Goal: Task Accomplishment & Management: Complete application form

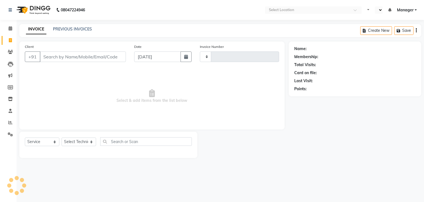
select select "service"
type input "1123"
select select "en"
select select "6455"
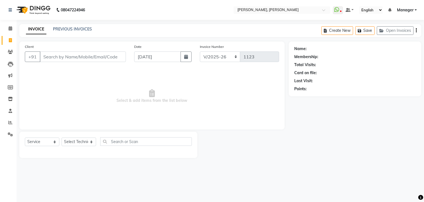
click at [62, 57] on input "Client" at bounding box center [83, 56] width 86 height 10
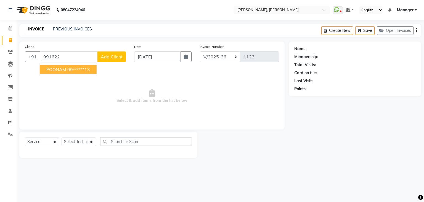
click at [80, 72] on button "POONAM 99******13" at bounding box center [68, 69] width 57 height 9
type input "99******13"
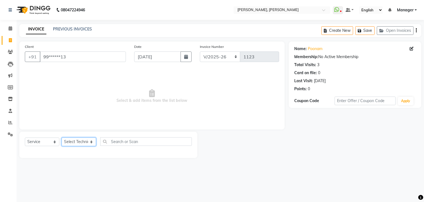
click at [90, 141] on select "Select Technician [PERSON_NAME] [PERSON_NAME] Apshana [PERSON_NAME] Manager Nik…" at bounding box center [79, 141] width 35 height 9
select select "54412"
click at [62, 138] on select "Select Technician [PERSON_NAME] [PERSON_NAME] Apshana [PERSON_NAME] Manager Nik…" at bounding box center [79, 141] width 35 height 9
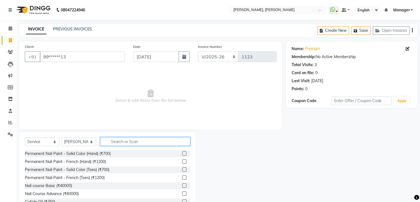
click at [141, 137] on input "text" at bounding box center [145, 141] width 90 height 9
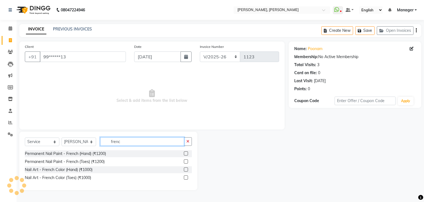
type input "frenc"
click at [186, 154] on label at bounding box center [186, 153] width 4 height 4
click at [186, 154] on input "checkbox" at bounding box center [186, 154] width 4 height 4
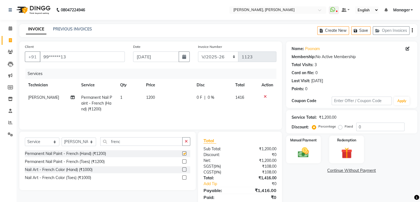
checkbox input "false"
click at [150, 140] on input "frenc" at bounding box center [141, 141] width 82 height 9
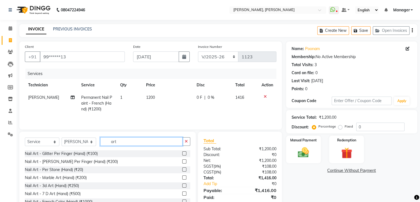
type input "art"
click at [182, 185] on label at bounding box center [184, 185] width 4 height 4
click at [182, 185] on input "checkbox" at bounding box center [184, 186] width 4 height 4
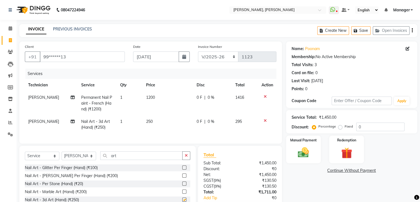
checkbox input "false"
click at [128, 121] on td "1" at bounding box center [130, 124] width 26 height 18
select select "54412"
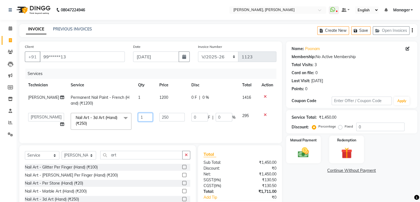
click at [141, 116] on input "1" at bounding box center [145, 117] width 15 height 9
type input "2"
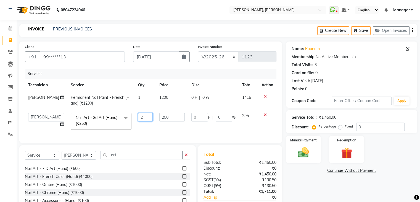
scroll to position [39, 0]
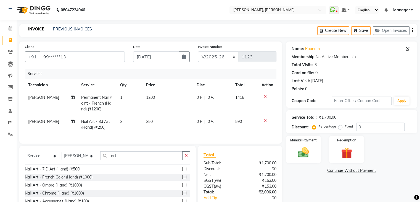
click at [103, 128] on span "Nail Art - 3d Art (Hand) (₹250)" at bounding box center [95, 124] width 29 height 11
select select "54412"
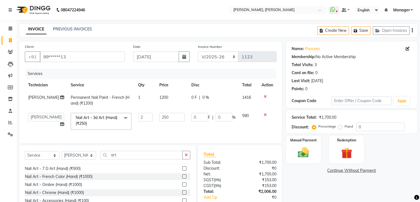
click at [78, 124] on span "Nail Art - 3d Art (Hand) (₹250)" at bounding box center [97, 120] width 42 height 11
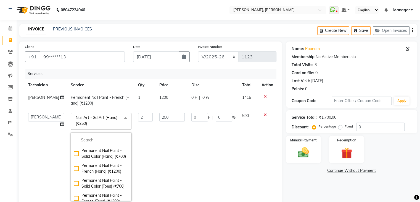
click at [78, 124] on span "Nail Art - 3d Art (Hand) (₹250)" at bounding box center [97, 120] width 42 height 11
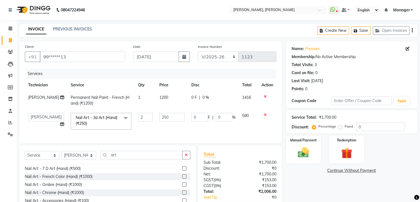
scroll to position [38, 0]
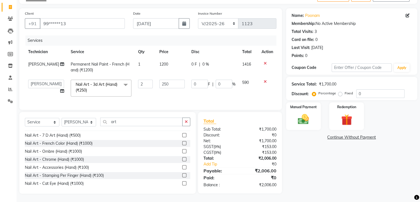
click at [264, 80] on icon at bounding box center [265, 82] width 3 height 4
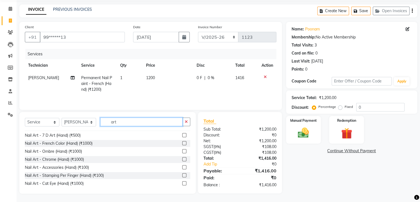
click at [123, 120] on input "art" at bounding box center [141, 121] width 82 height 9
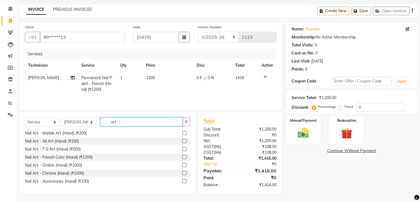
scroll to position [26, 0]
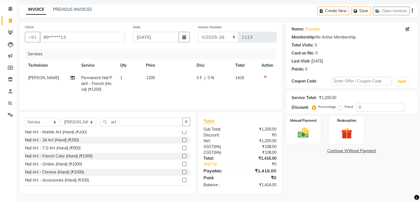
click at [182, 147] on label at bounding box center [184, 148] width 4 height 4
click at [182, 147] on input "checkbox" at bounding box center [184, 148] width 4 height 4
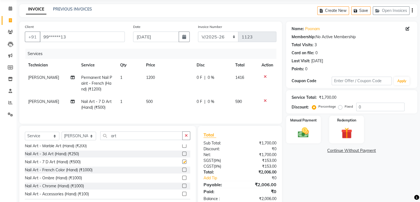
checkbox input "false"
click at [153, 99] on td "500" at bounding box center [168, 104] width 51 height 18
select select "54412"
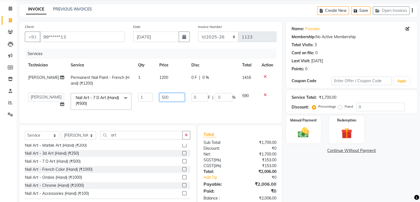
click at [168, 98] on input "500" at bounding box center [171, 97] width 25 height 9
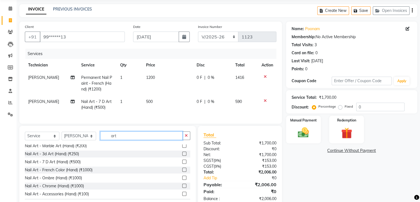
click at [131, 140] on input "art" at bounding box center [141, 135] width 82 height 9
type input "a"
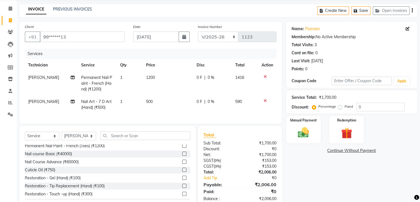
click at [154, 95] on td "500" at bounding box center [168, 104] width 51 height 18
select select "54412"
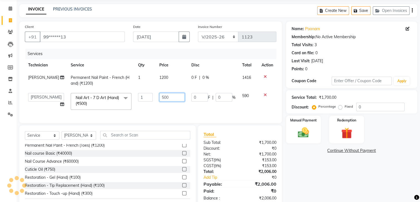
click at [170, 96] on input "500" at bounding box center [171, 97] width 25 height 9
type input "5"
type input "250"
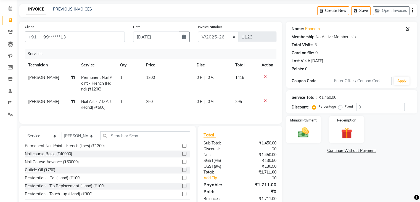
click at [123, 102] on td "1" at bounding box center [130, 104] width 26 height 18
select select "54412"
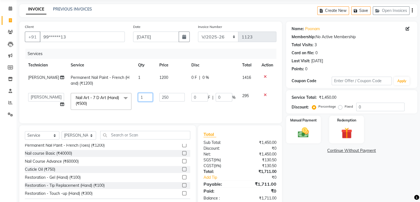
click at [140, 99] on input "1" at bounding box center [145, 97] width 15 height 9
type input "2"
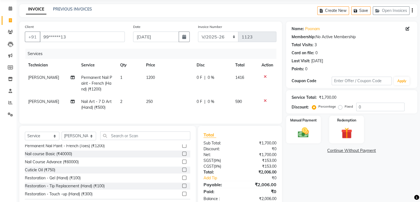
click at [155, 107] on td "250" at bounding box center [168, 104] width 51 height 18
select select "54412"
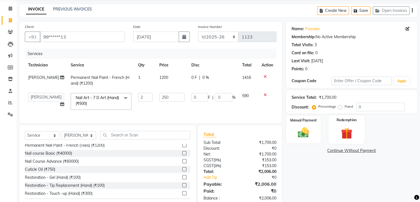
click at [353, 131] on img at bounding box center [346, 133] width 19 height 14
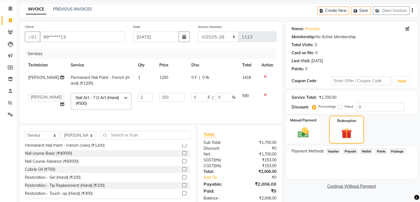
click at [351, 153] on span "Prepaid" at bounding box center [350, 151] width 15 height 6
click at [309, 129] on img at bounding box center [303, 132] width 19 height 13
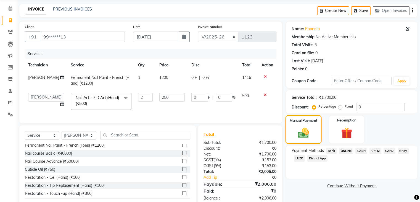
click at [310, 135] on img at bounding box center [304, 133] width 18 height 13
click at [337, 138] on div "Redemption" at bounding box center [346, 129] width 36 height 28
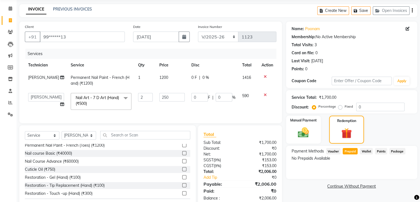
click at [346, 147] on div "Payment Methods Voucher Prepaid Wallet Points Package No Prepaids Available" at bounding box center [351, 162] width 131 height 33
click at [10, 10] on icon at bounding box center [11, 8] width 4 height 4
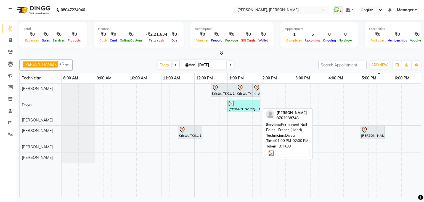
click at [251, 109] on div "[PERSON_NAME], TK03, 01:00 PM-02:00 PM, Permanent Nail Paint - French (Hand)" at bounding box center [244, 106] width 32 height 10
select select "3"
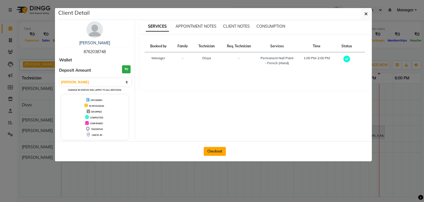
click at [215, 151] on button "Checkout" at bounding box center [215, 151] width 22 height 9
select select "6455"
select select "service"
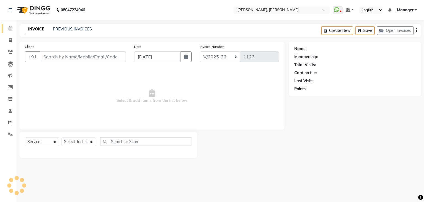
type input "87******48"
select select "72520"
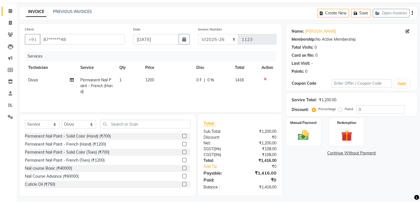
scroll to position [20, 0]
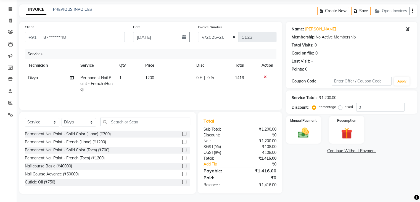
click at [153, 78] on span "1200" at bounding box center [149, 77] width 9 height 5
select select "72520"
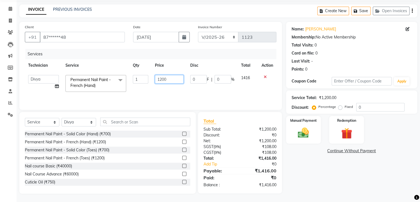
click at [169, 79] on input "1200" at bounding box center [169, 79] width 29 height 9
type input "1"
type input "885"
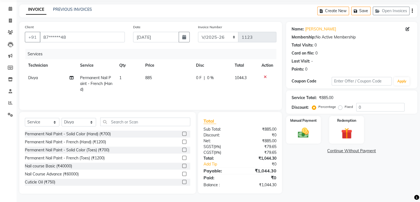
click at [201, 92] on td "0 F | 0 %" at bounding box center [212, 84] width 39 height 24
select select "72520"
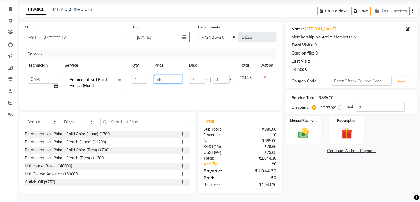
click at [171, 79] on input "885" at bounding box center [168, 79] width 28 height 9
type input "8"
type input "750"
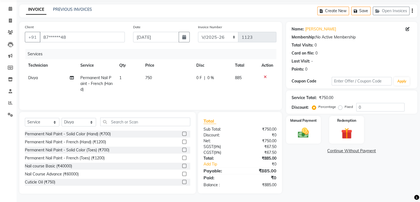
click at [174, 87] on td "750" at bounding box center [167, 84] width 51 height 24
select select "72520"
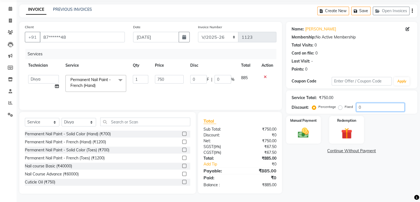
click at [367, 108] on input "0" at bounding box center [380, 107] width 48 height 9
type input "1"
type input "7.5"
type input "1"
type input "15"
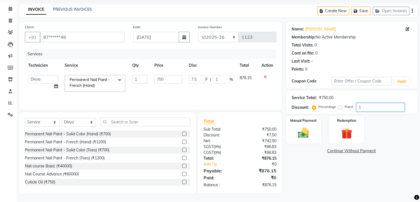
type input "112.5"
type input "15"
click at [288, 135] on div "Manual Payment" at bounding box center [303, 129] width 36 height 28
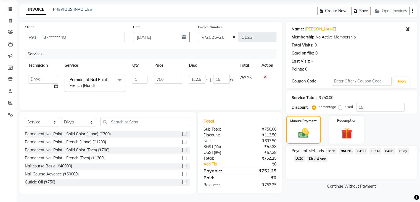
click at [348, 152] on span "ONLINE" at bounding box center [346, 151] width 14 height 6
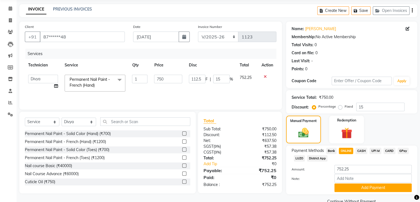
click at [375, 150] on span "UPI M" at bounding box center [376, 151] width 12 height 6
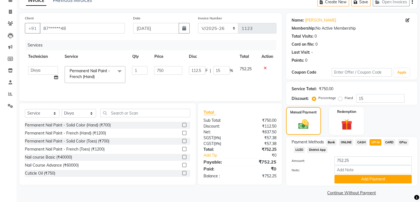
scroll to position [32, 0]
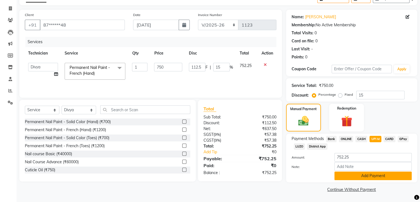
click at [358, 177] on button "Add Payment" at bounding box center [373, 175] width 77 height 9
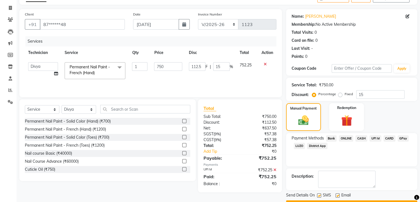
scroll to position [47, 0]
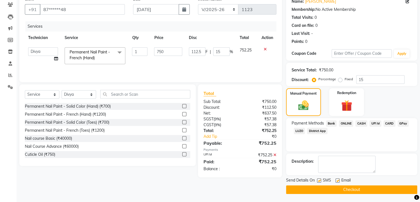
click at [350, 190] on button "Checkout" at bounding box center [351, 189] width 131 height 9
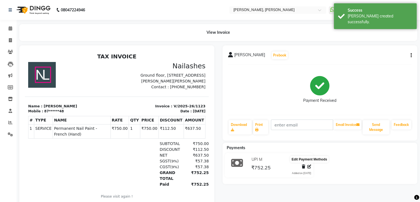
click at [309, 167] on icon at bounding box center [309, 166] width 4 height 4
select select "43"
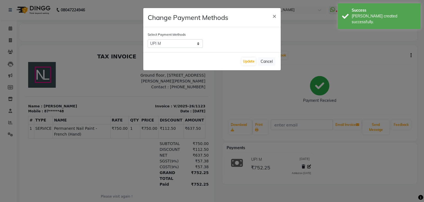
click at [321, 161] on ngb-modal-window "Change Payment Methods × Select Payment Methods Bank ONLINE CASH UPI M CARD GPa…" at bounding box center [212, 101] width 424 height 202
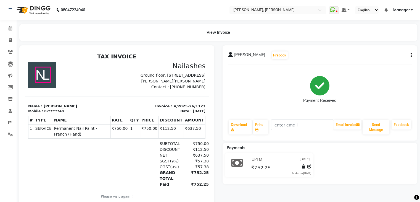
click at [232, 57] on div at bounding box center [230, 56] width 5 height 8
click at [11, 30] on icon at bounding box center [11, 28] width 4 height 4
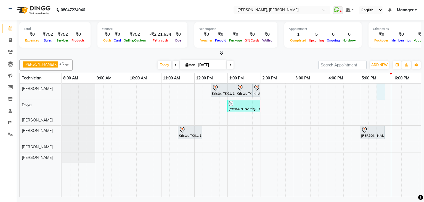
click at [377, 87] on div "Kristel, TK01, 12:30 PM-01:15 PM, Nail Extension - Acrylic (Hand) Kristel, TK01…" at bounding box center [277, 139] width 431 height 113
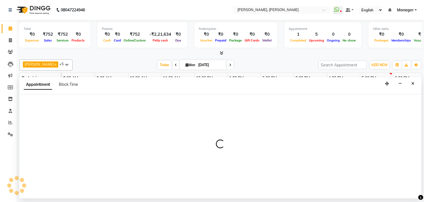
select select "54412"
select select "tentative"
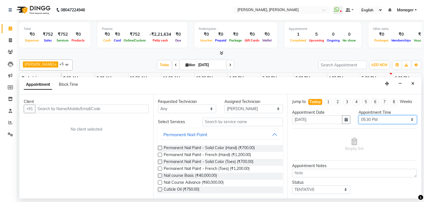
click at [408, 119] on select "Select 09:00 AM 09:15 AM 09:30 AM 09:45 AM 10:00 AM 10:15 AM 10:30 AM 10:45 AM …" at bounding box center [388, 119] width 58 height 9
select select "1065"
click at [359, 115] on select "Select 09:00 AM 09:15 AM 09:30 AM 09:45 AM 10:00 AM 10:15 AM 10:30 AM 10:45 AM …" at bounding box center [388, 119] width 58 height 9
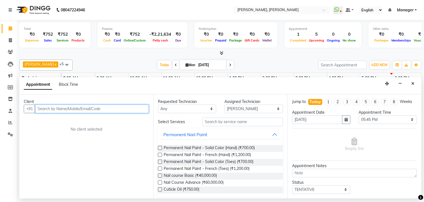
click at [121, 107] on input "text" at bounding box center [92, 108] width 114 height 9
click at [10, 40] on icon at bounding box center [10, 40] width 3 height 4
select select "service"
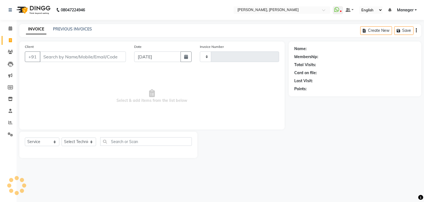
type input "1124"
select select "6455"
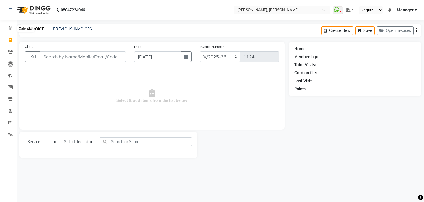
click at [7, 29] on span at bounding box center [11, 28] width 10 height 6
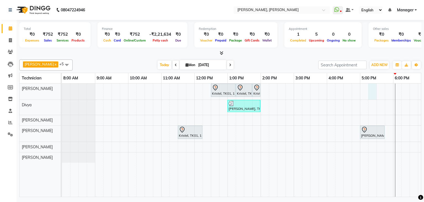
click at [371, 86] on div "Kristel, TK01, 12:30 PM-01:15 PM, Nail Extension - Acrylic (Hand) Kristel, TK01…" at bounding box center [277, 139] width 431 height 113
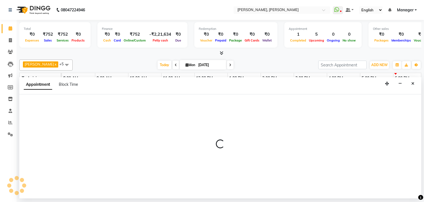
select select "54412"
select select "1035"
select select "tentative"
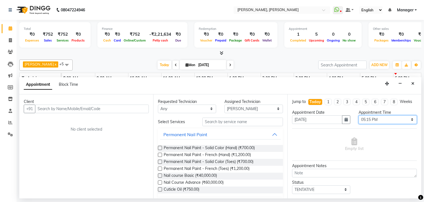
click at [395, 117] on select "Select 09:00 AM 09:15 AM 09:30 AM 09:45 AM 10:00 AM 10:15 AM 10:30 AM 10:45 AM …" at bounding box center [388, 119] width 58 height 9
select select "1050"
click at [359, 115] on select "Select 09:00 AM 09:15 AM 09:30 AM 09:45 AM 10:00 AM 10:15 AM 10:30 AM 10:45 AM …" at bounding box center [388, 119] width 58 height 9
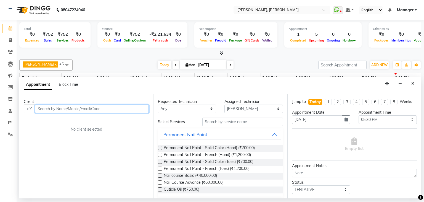
click at [82, 109] on input "text" at bounding box center [92, 108] width 114 height 9
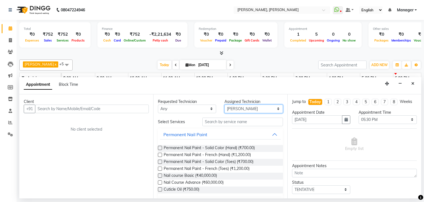
click at [252, 107] on select "Select [PERSON_NAME] [PERSON_NAME] Apshana [PERSON_NAME] Kunal Nikhil [PERSON_N…" at bounding box center [254, 108] width 58 height 9
select select "81777"
click at [225, 104] on select "Select [PERSON_NAME] [PERSON_NAME] Apshana [PERSON_NAME] Kunal Nikhil [PERSON_N…" at bounding box center [254, 108] width 58 height 9
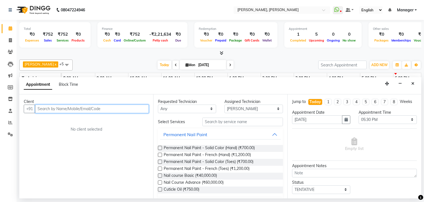
click at [91, 107] on input "text" at bounding box center [92, 108] width 114 height 9
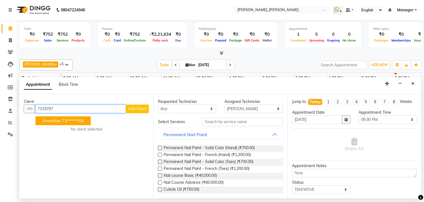
click at [78, 123] on button "amrutha 73******06" at bounding box center [63, 120] width 55 height 9
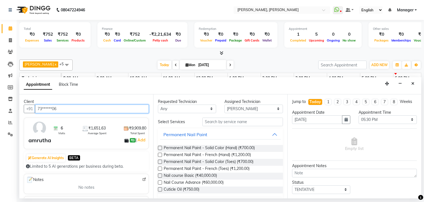
type input "73******06"
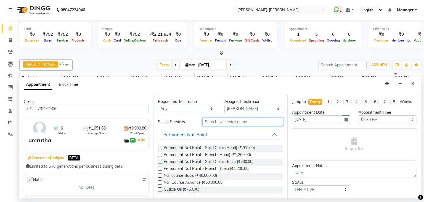
click at [221, 123] on input "text" at bounding box center [243, 121] width 81 height 9
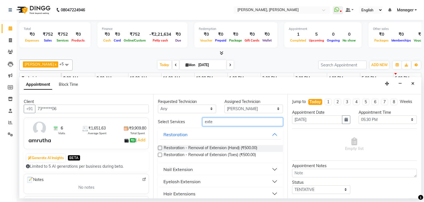
type input "exte"
click at [159, 148] on label at bounding box center [160, 148] width 4 height 4
click at [159, 148] on input "checkbox" at bounding box center [160, 148] width 4 height 4
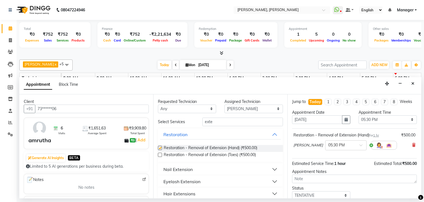
checkbox input "false"
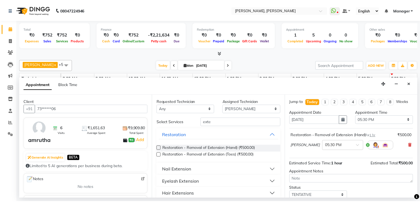
scroll to position [36, 0]
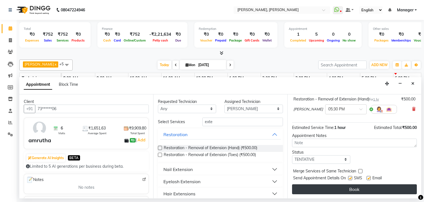
click at [332, 189] on button "Book" at bounding box center [354, 189] width 125 height 10
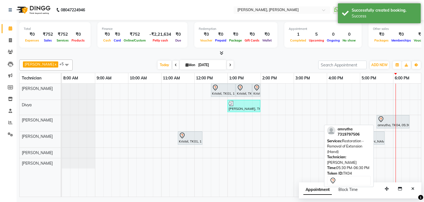
click at [388, 124] on div "amrutha, TK04, 05:30 PM-06:30 PM, Restoration - Removal of Extension (Hand)" at bounding box center [393, 122] width 32 height 12
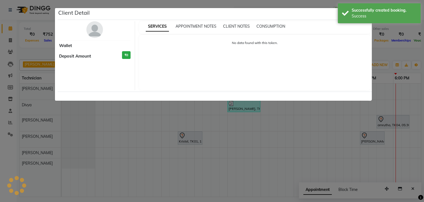
select select "7"
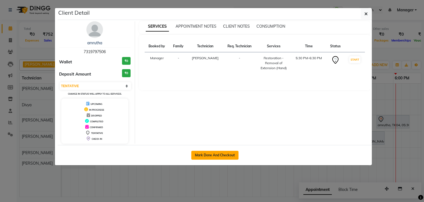
click at [205, 154] on button "Mark Done And Checkout" at bounding box center [214, 155] width 47 height 9
select select "service"
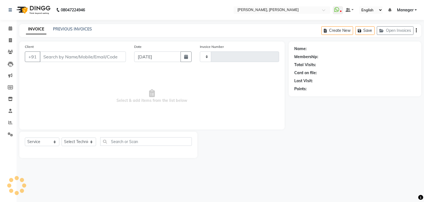
type input "1124"
select select "6455"
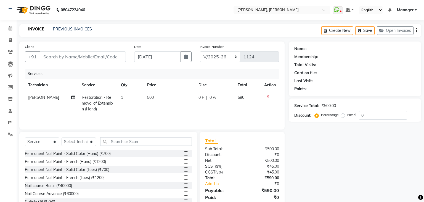
type input "73******06"
select select "81777"
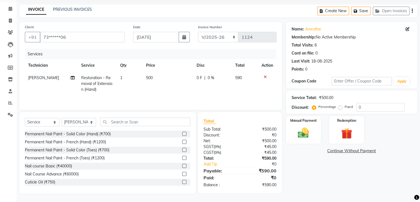
scroll to position [20, 0]
click at [305, 133] on img at bounding box center [303, 132] width 19 height 13
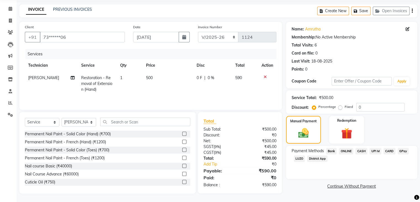
click at [362, 151] on span "CASH" at bounding box center [362, 151] width 12 height 6
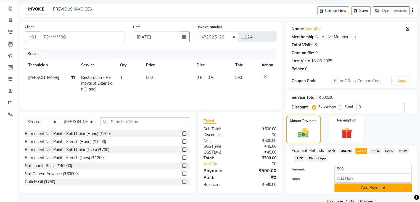
click at [378, 187] on button "Add Payment" at bounding box center [373, 187] width 77 height 9
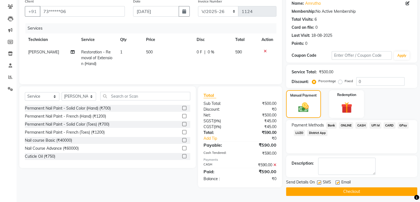
scroll to position [47, 0]
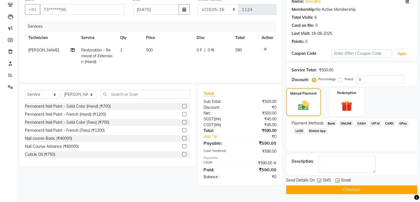
click at [354, 190] on button "Checkout" at bounding box center [351, 189] width 131 height 9
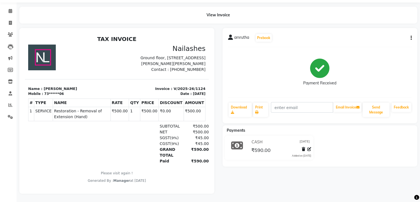
scroll to position [21, 0]
click at [10, 9] on icon at bounding box center [11, 11] width 4 height 4
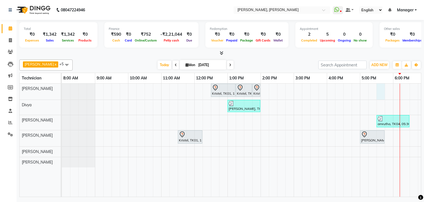
click at [379, 85] on div "Kristel, TK01, 12:30 PM-01:15 PM, Nail Extension - Acrylic (Hand) Kristel, TK01…" at bounding box center [277, 139] width 431 height 113
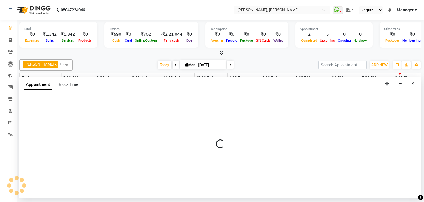
select select "54412"
select select "tentative"
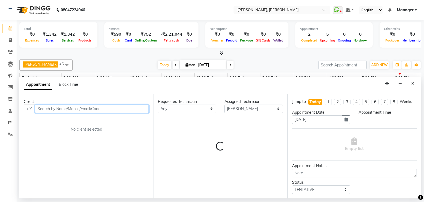
select select "1050"
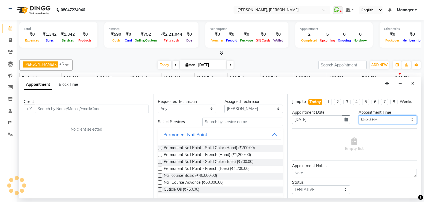
click at [396, 119] on select "Select 09:00 AM 09:15 AM 09:30 AM 09:45 AM 10:00 AM 10:15 AM 10:30 AM 10:45 AM …" at bounding box center [388, 119] width 58 height 9
click at [281, 57] on div "[PERSON_NAME] x Divya x [PERSON_NAME] x [PERSON_NAME] x [PERSON_NAME] x +5 Sele…" at bounding box center [220, 127] width 402 height 140
click at [416, 86] on button "Close" at bounding box center [413, 83] width 8 height 9
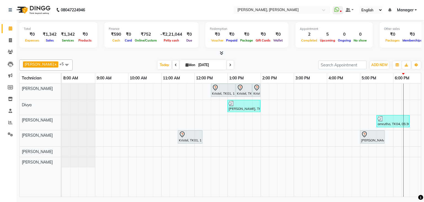
click at [373, 88] on div "Kristel, TK01, 12:30 PM-01:15 PM, Nail Extension - Acrylic (Hand) Kristel, TK01…" at bounding box center [277, 139] width 431 height 113
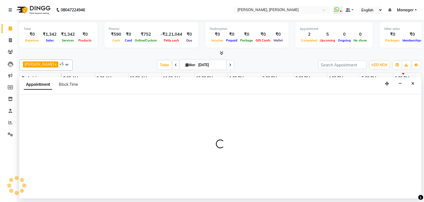
select select "54412"
select select "1035"
select select "tentative"
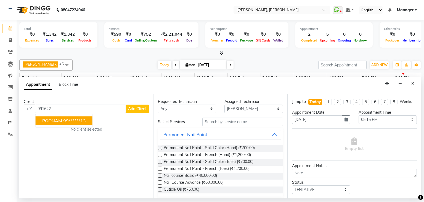
click at [81, 122] on ngb-highlight "99******13" at bounding box center [74, 121] width 23 height 6
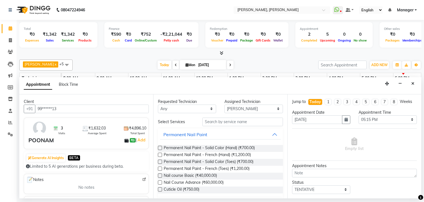
type input "99******13"
click at [206, 125] on input "text" at bounding box center [243, 121] width 81 height 9
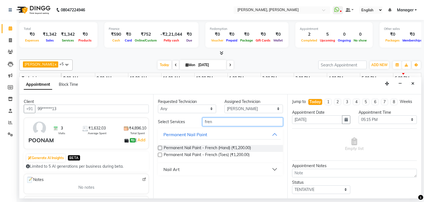
type input "fren"
click at [160, 146] on label at bounding box center [160, 148] width 4 height 4
click at [160, 146] on input "checkbox" at bounding box center [160, 148] width 4 height 4
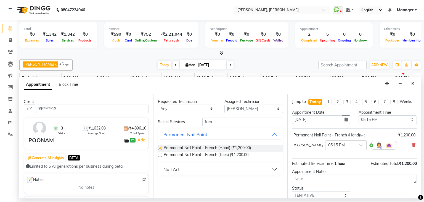
checkbox input "false"
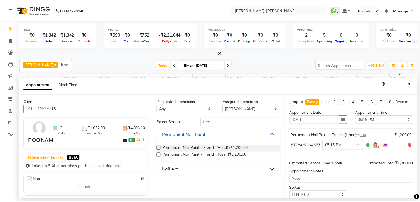
scroll to position [36, 0]
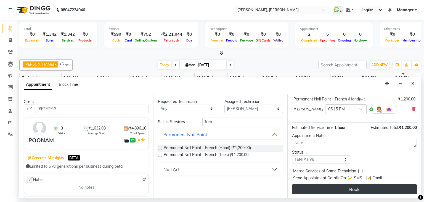
click at [349, 190] on button "Book" at bounding box center [354, 189] width 125 height 10
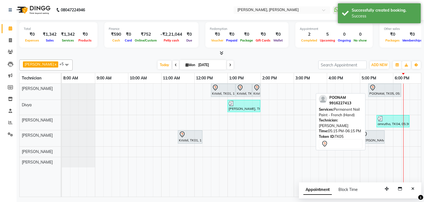
click at [381, 88] on div at bounding box center [385, 87] width 31 height 7
select select "7"
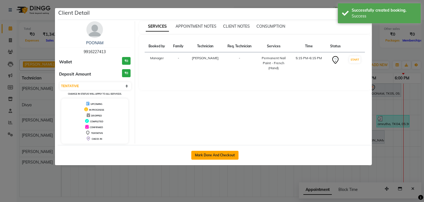
click at [209, 156] on button "Mark Done And Checkout" at bounding box center [214, 155] width 47 height 9
select select "service"
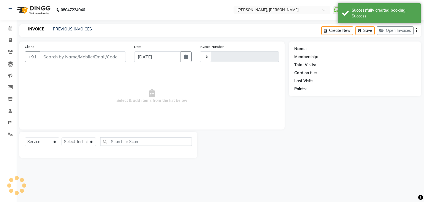
type input "1125"
select select "6455"
type input "99******13"
select select "54412"
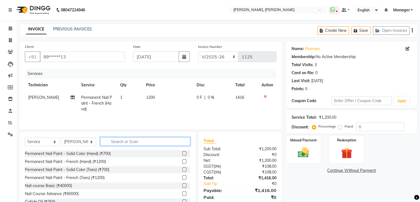
click at [126, 140] on input "text" at bounding box center [145, 141] width 90 height 9
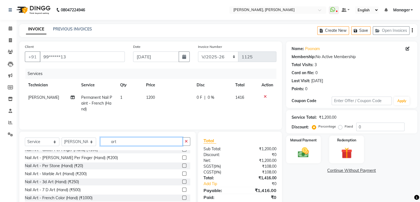
scroll to position [6, 0]
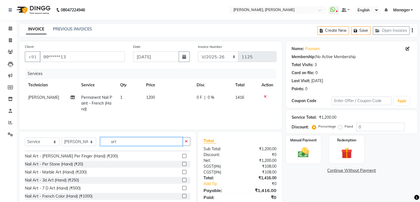
type input "art"
click at [182, 179] on label at bounding box center [184, 180] width 4 height 4
click at [182, 179] on input "checkbox" at bounding box center [184, 180] width 4 height 4
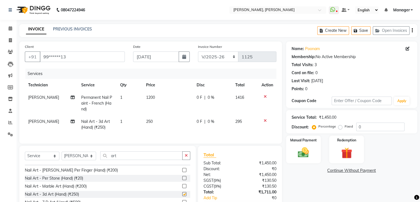
checkbox input "false"
click at [125, 122] on td "1" at bounding box center [130, 124] width 26 height 18
select select "54412"
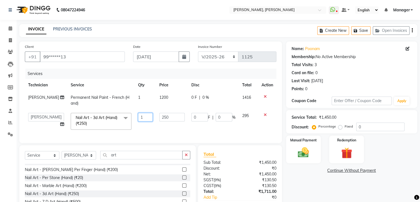
click at [138, 117] on input "1" at bounding box center [145, 117] width 15 height 9
type input "2"
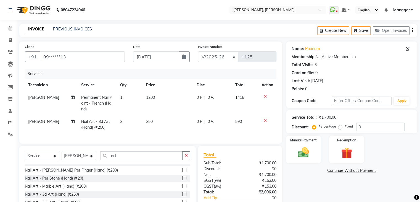
click at [147, 122] on tr "[PERSON_NAME] Nail Art - 3d Art (Hand) (₹250) 2 250 0 F | 0 % 590" at bounding box center [151, 124] width 252 height 18
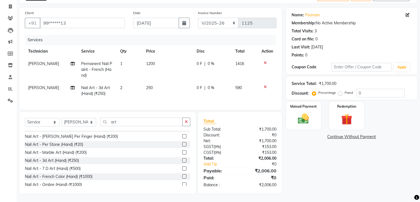
click at [345, 90] on label "Fixed" at bounding box center [349, 92] width 8 height 5
click at [341, 91] on input "Fixed" at bounding box center [342, 93] width 4 height 4
radio input "true"
click at [364, 89] on input "0" at bounding box center [380, 93] width 48 height 9
type input "6"
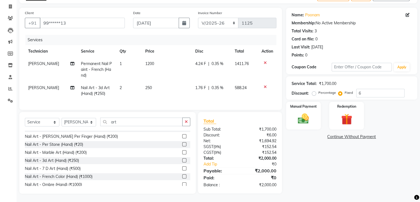
click at [315, 135] on div "Name: Poonam Membership: No Active Membership Total Visits: 3 Card on file: 0 L…" at bounding box center [353, 101] width 135 height 186
drag, startPoint x: 328, startPoint y: 165, endPoint x: 294, endPoint y: 107, distance: 66.9
click at [294, 107] on div "Name: Poonam Membership: No Active Membership Total Visits: 3 Card on file: 0 L…" at bounding box center [353, 101] width 135 height 186
click at [299, 145] on div "Name: Poonam Membership: No Active Membership Total Visits: 3 Card on file: 0 L…" at bounding box center [353, 101] width 135 height 186
click at [301, 119] on img at bounding box center [303, 118] width 19 height 13
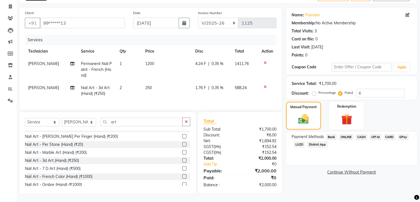
click at [363, 134] on span "CASH" at bounding box center [362, 137] width 12 height 6
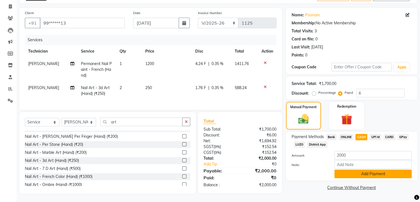
click at [356, 169] on button "Add Payment" at bounding box center [373, 173] width 77 height 9
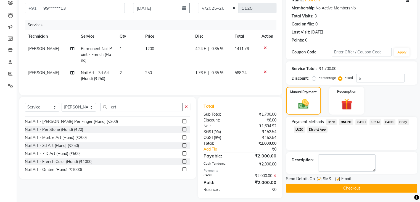
scroll to position [57, 0]
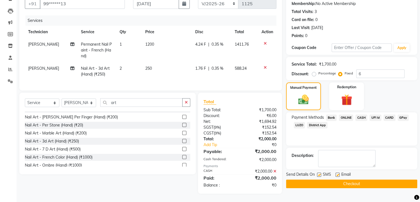
click at [331, 180] on button "Checkout" at bounding box center [351, 183] width 131 height 9
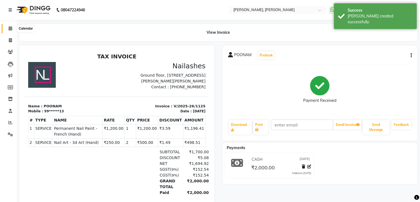
click at [9, 27] on icon at bounding box center [11, 28] width 4 height 4
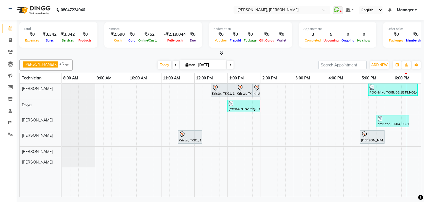
click at [379, 95] on div "Kristel, TK01, 12:30 PM-01:15 PM, Nail Extension - Acrylic (Hand) Kristel, TK01…" at bounding box center [277, 139] width 431 height 113
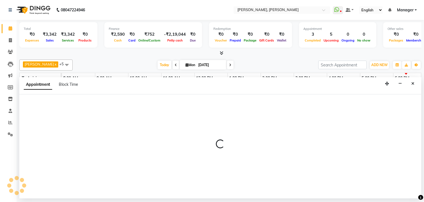
select select "54412"
select select "1050"
select select "tentative"
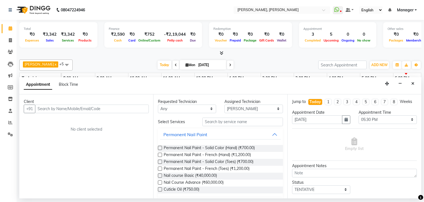
drag, startPoint x: 49, startPoint y: 109, endPoint x: 35, endPoint y: 111, distance: 13.9
click at [35, 111] on div "+91" at bounding box center [86, 108] width 125 height 9
click at [48, 108] on input "text" at bounding box center [92, 108] width 114 height 9
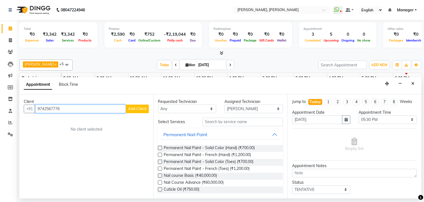
type input "9742567776"
click at [144, 108] on span "Add Client" at bounding box center [137, 108] width 19 height 5
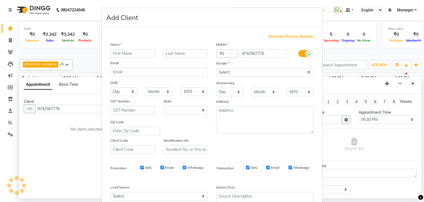
select select "21"
type input "reshma"
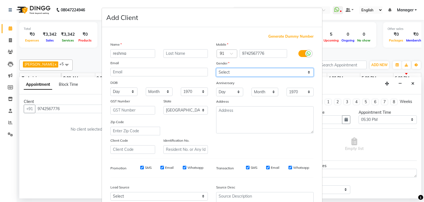
click at [239, 70] on select "Select [DEMOGRAPHIC_DATA] [DEMOGRAPHIC_DATA] Other Prefer Not To Say" at bounding box center [265, 72] width 98 height 9
select select "[DEMOGRAPHIC_DATA]"
click at [216, 68] on select "Select [DEMOGRAPHIC_DATA] [DEMOGRAPHIC_DATA] Other Prefer Not To Say" at bounding box center [265, 72] width 98 height 9
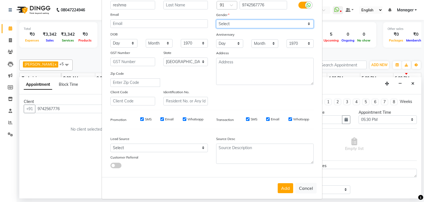
scroll to position [51, 0]
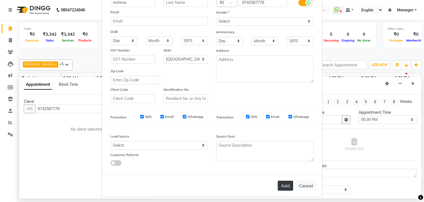
click at [284, 186] on button "Add" at bounding box center [285, 185] width 15 height 10
type input "97******76"
select select
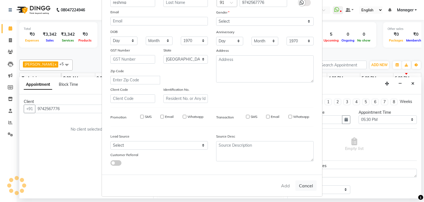
select select "null"
select select
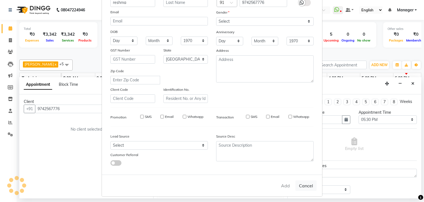
checkbox input "false"
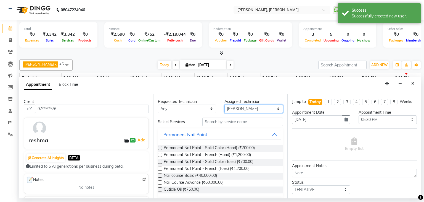
click at [247, 109] on select "Select [PERSON_NAME] [PERSON_NAME] Apshana [PERSON_NAME] Kunal Nikhil [PERSON_N…" at bounding box center [254, 108] width 58 height 9
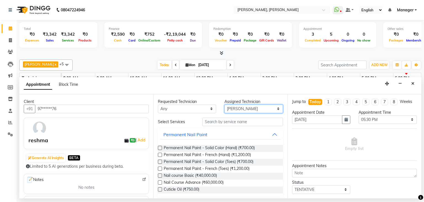
click at [225, 104] on select "Select [PERSON_NAME] [PERSON_NAME] Apshana [PERSON_NAME] Kunal Nikhil [PERSON_N…" at bounding box center [254, 108] width 58 height 9
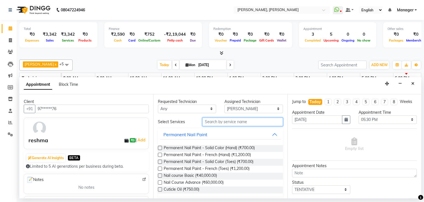
click at [232, 123] on input "text" at bounding box center [243, 121] width 81 height 9
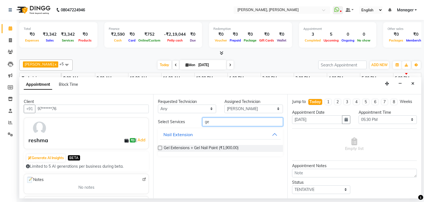
type input "g"
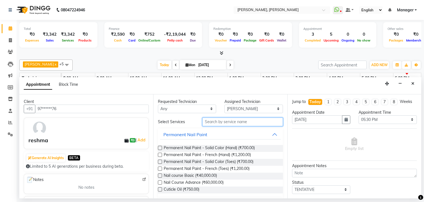
type input "r"
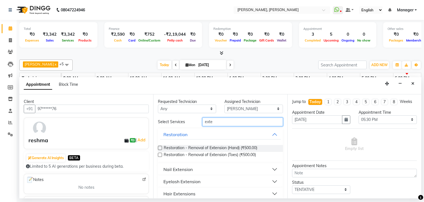
type input "exte"
click at [160, 145] on div "Restoration - Removal of Extension (Hand) (₹500.00)" at bounding box center [220, 148] width 125 height 7
click at [159, 146] on label at bounding box center [160, 148] width 4 height 4
click at [159, 146] on input "checkbox" at bounding box center [160, 148] width 4 height 4
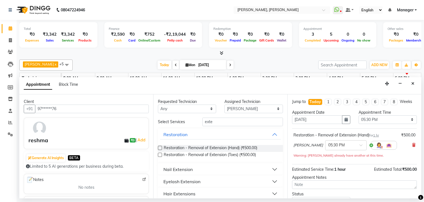
click at [158, 147] on label at bounding box center [160, 148] width 4 height 4
click at [158, 147] on input "checkbox" at bounding box center [160, 148] width 4 height 4
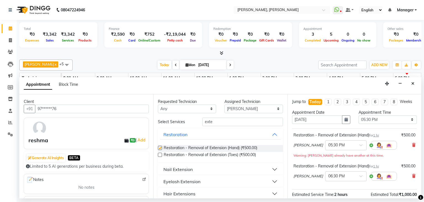
checkbox input "false"
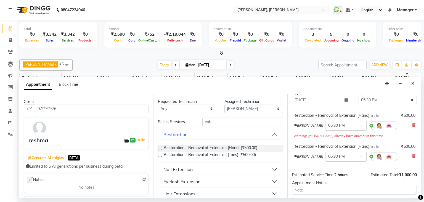
scroll to position [32, 0]
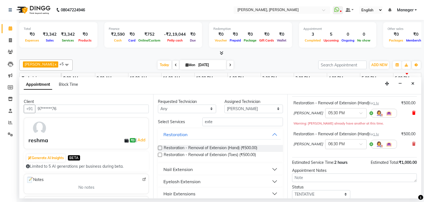
click at [412, 111] on icon at bounding box center [413, 113] width 3 height 4
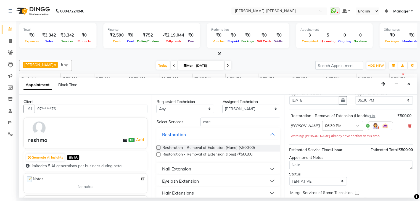
scroll to position [42, 0]
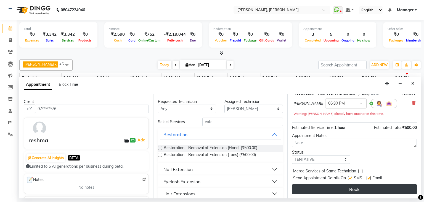
click at [344, 186] on button "Book" at bounding box center [354, 189] width 125 height 10
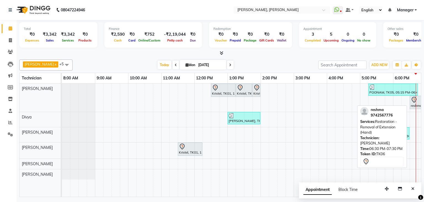
click at [413, 106] on div "reshma, TK06, 06:30 PM-07:30 PM, Restoration - Removal of Extension (Hand)" at bounding box center [427, 102] width 32 height 12
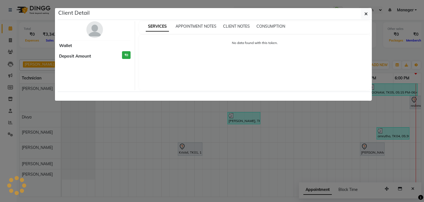
select select "7"
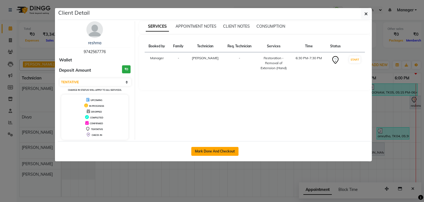
click at [233, 151] on button "Mark Done And Checkout" at bounding box center [214, 151] width 47 height 9
select select "6455"
select select "service"
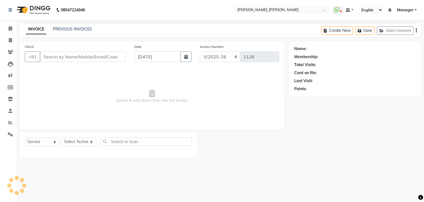
type input "97******76"
select select "54412"
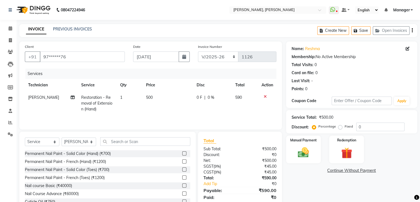
click at [241, 102] on td "590" at bounding box center [245, 103] width 26 height 24
select select "54412"
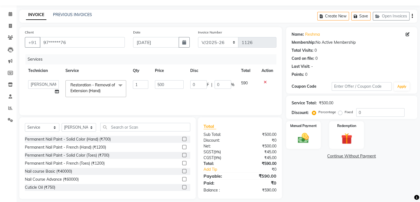
scroll to position [20, 0]
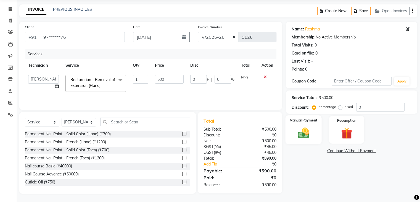
click at [298, 122] on label "Manual Payment" at bounding box center [304, 119] width 28 height 5
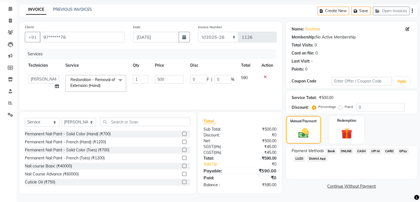
click at [374, 152] on span "UPI M" at bounding box center [376, 151] width 12 height 6
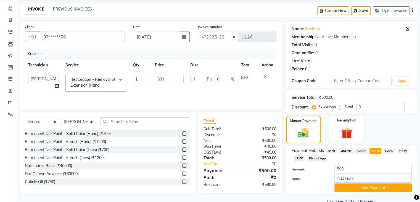
scroll to position [32, 0]
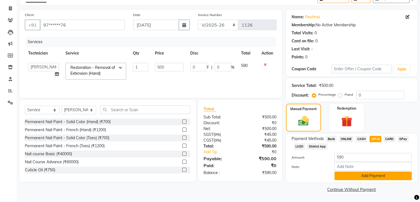
click at [356, 174] on button "Add Payment" at bounding box center [373, 175] width 77 height 9
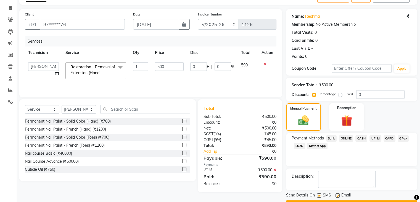
scroll to position [47, 0]
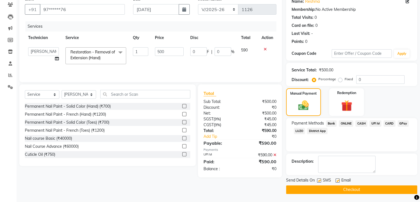
click at [325, 189] on button "Checkout" at bounding box center [351, 189] width 131 height 9
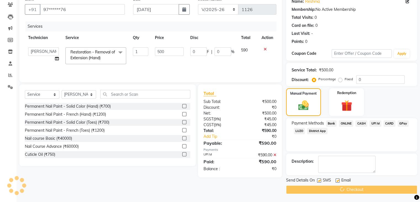
click at [325, 189] on div "Checkout" at bounding box center [351, 189] width 131 height 9
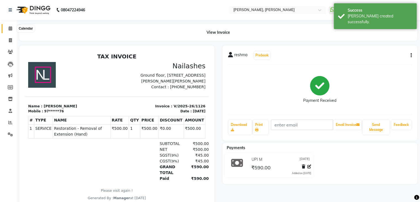
click at [10, 30] on icon at bounding box center [11, 28] width 4 height 4
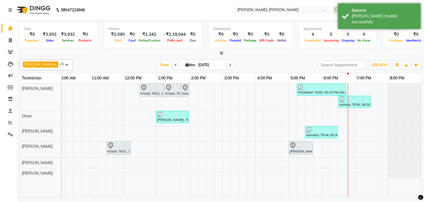
scroll to position [0, 75]
